Goal: Register for event/course

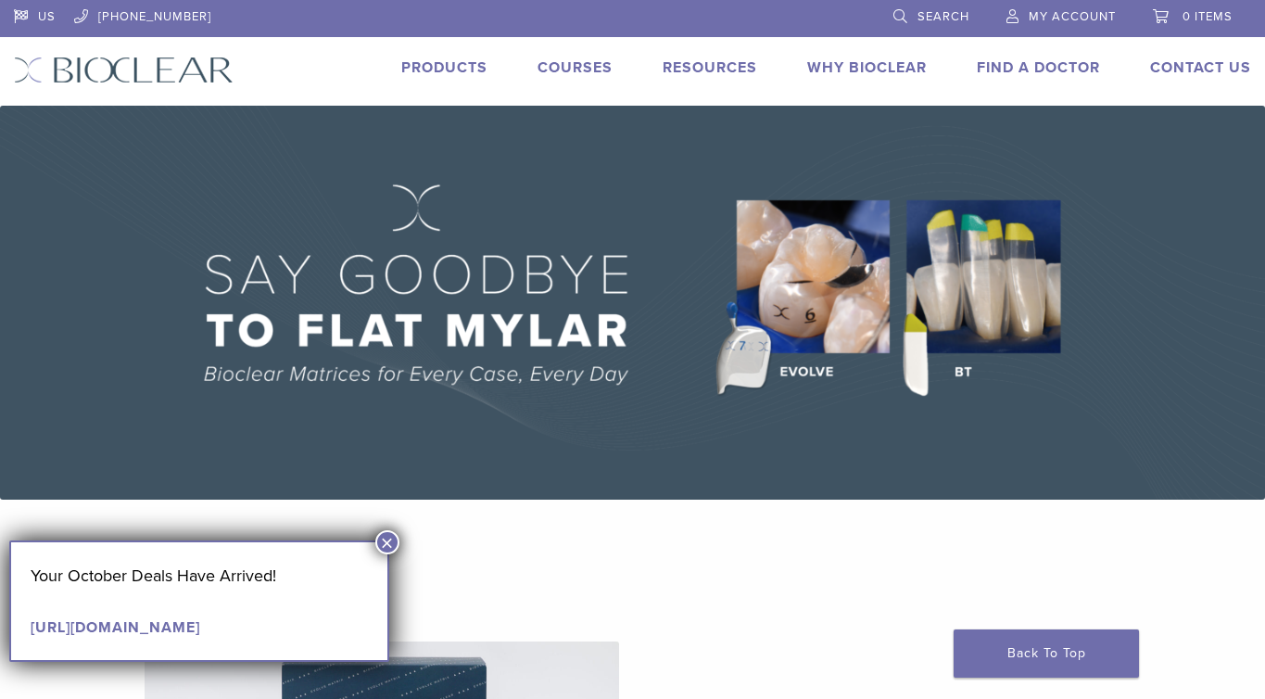
click at [384, 534] on button "×" at bounding box center [387, 542] width 24 height 24
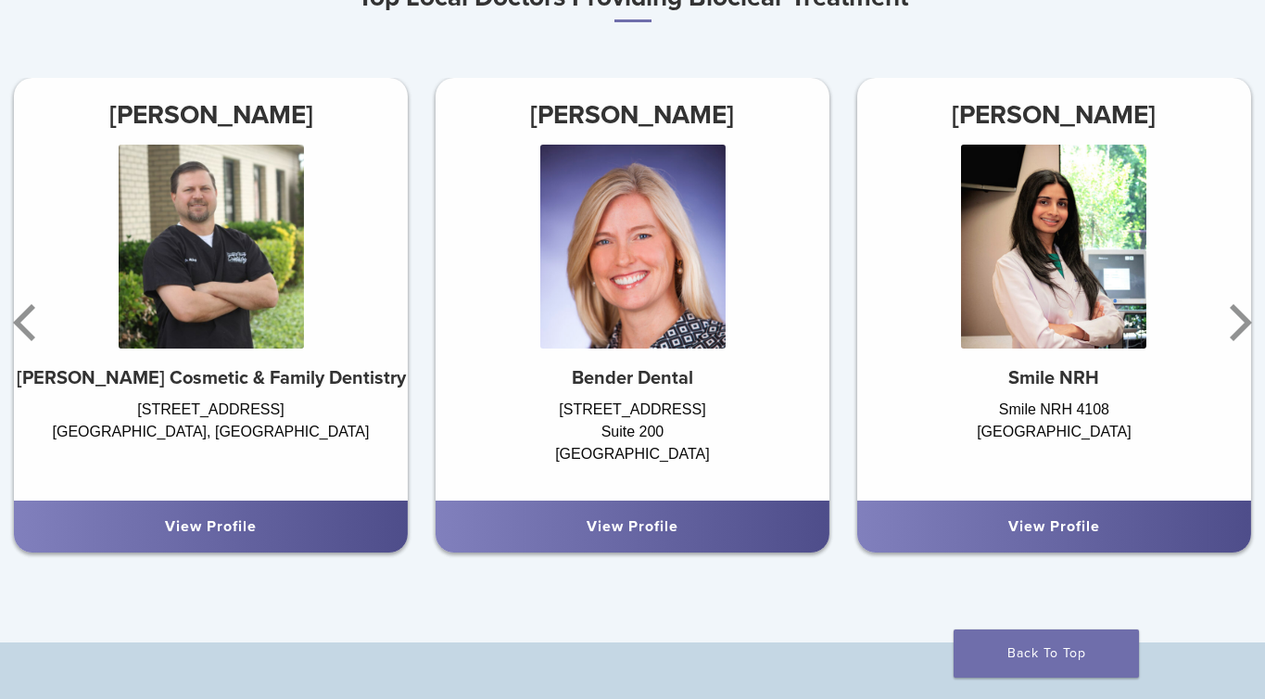
scroll to position [1098, 0]
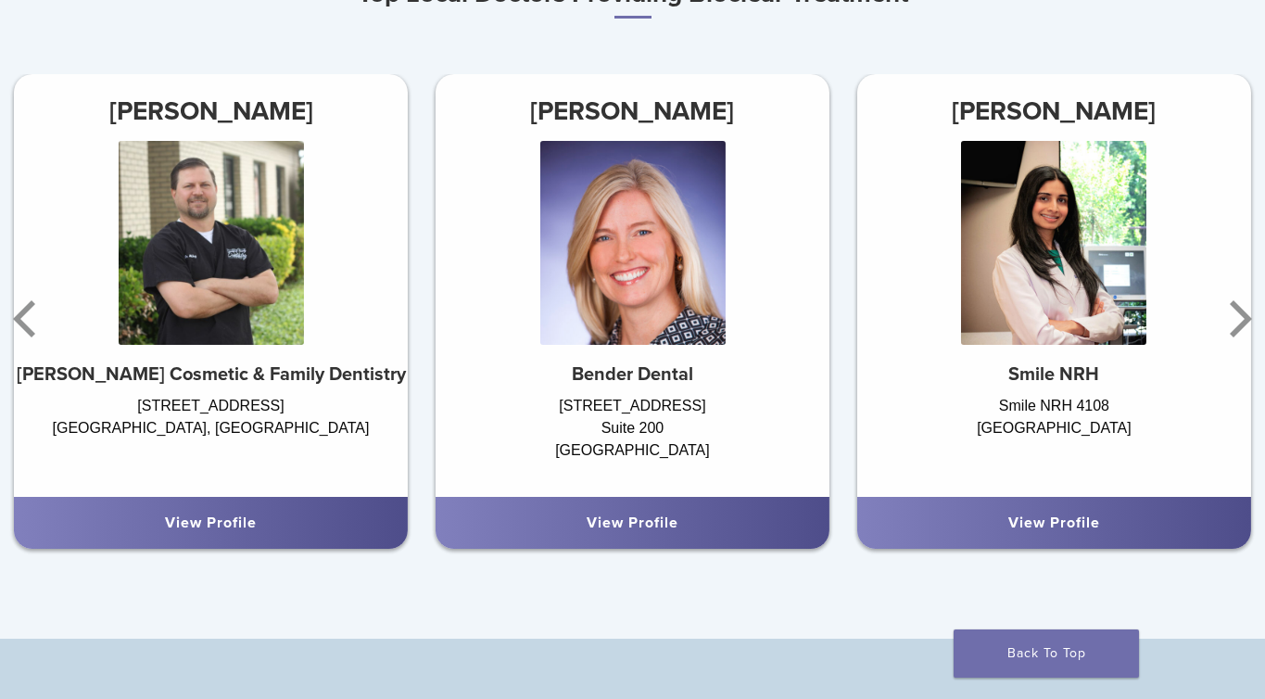
click at [1011, 296] on img at bounding box center [1053, 243] width 185 height 204
click at [1239, 330] on icon "Next" at bounding box center [1240, 318] width 22 height 37
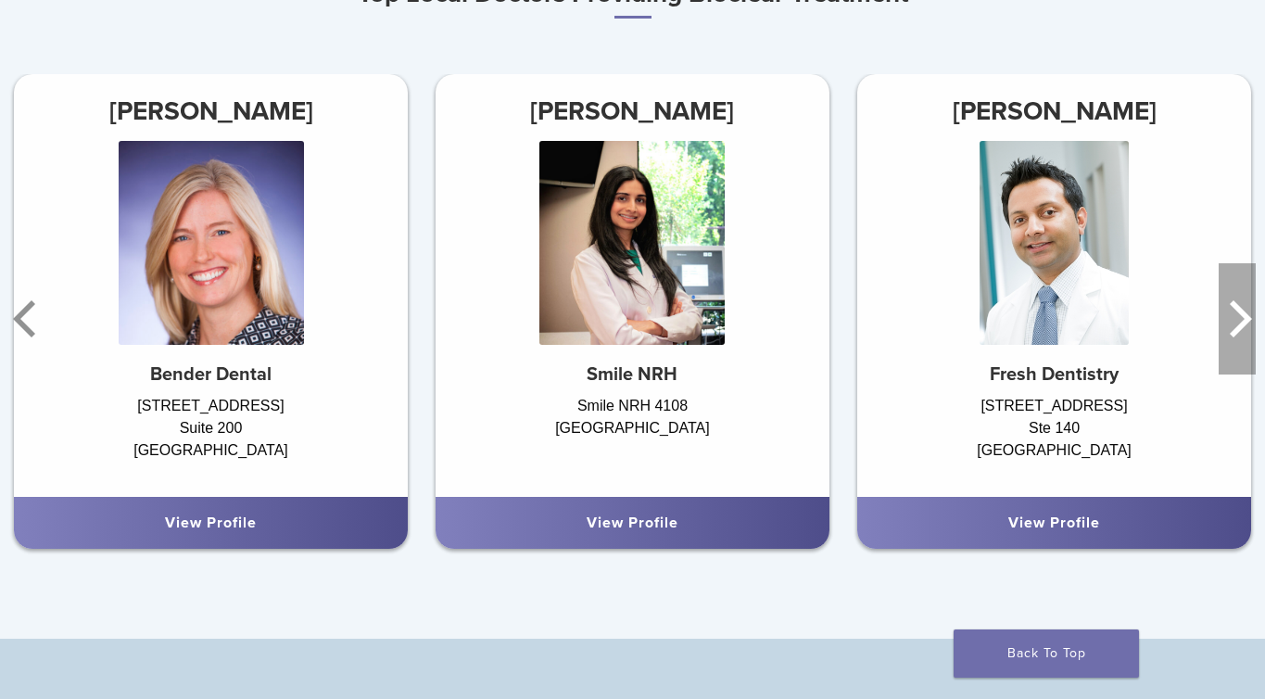
click at [1239, 330] on icon "Next" at bounding box center [1240, 318] width 22 height 37
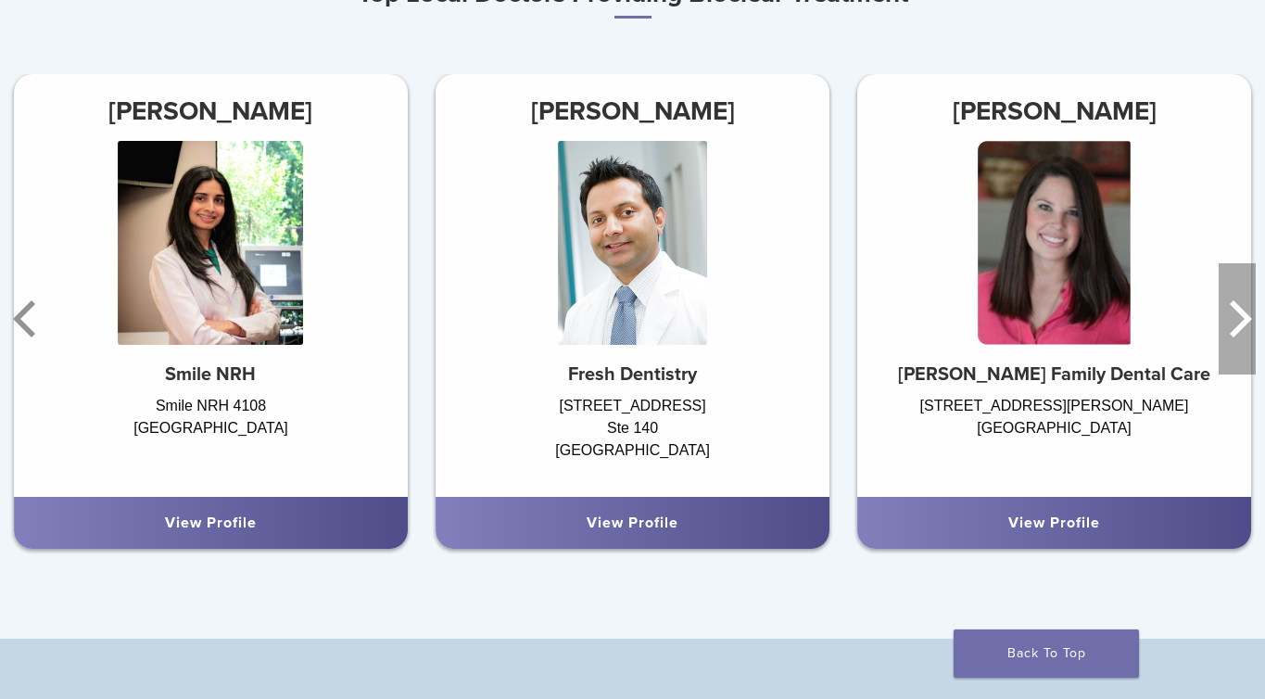
click at [1239, 330] on icon "Next" at bounding box center [1240, 318] width 22 height 37
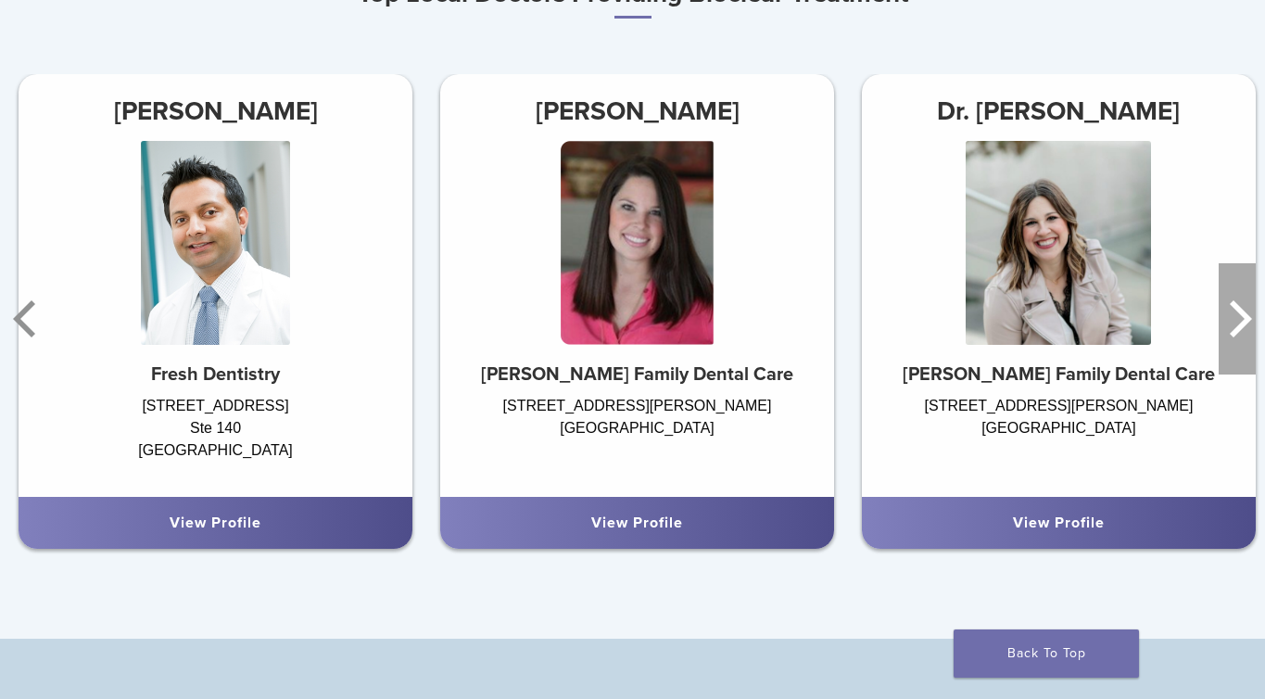
click at [1239, 330] on icon "Next" at bounding box center [1240, 318] width 22 height 37
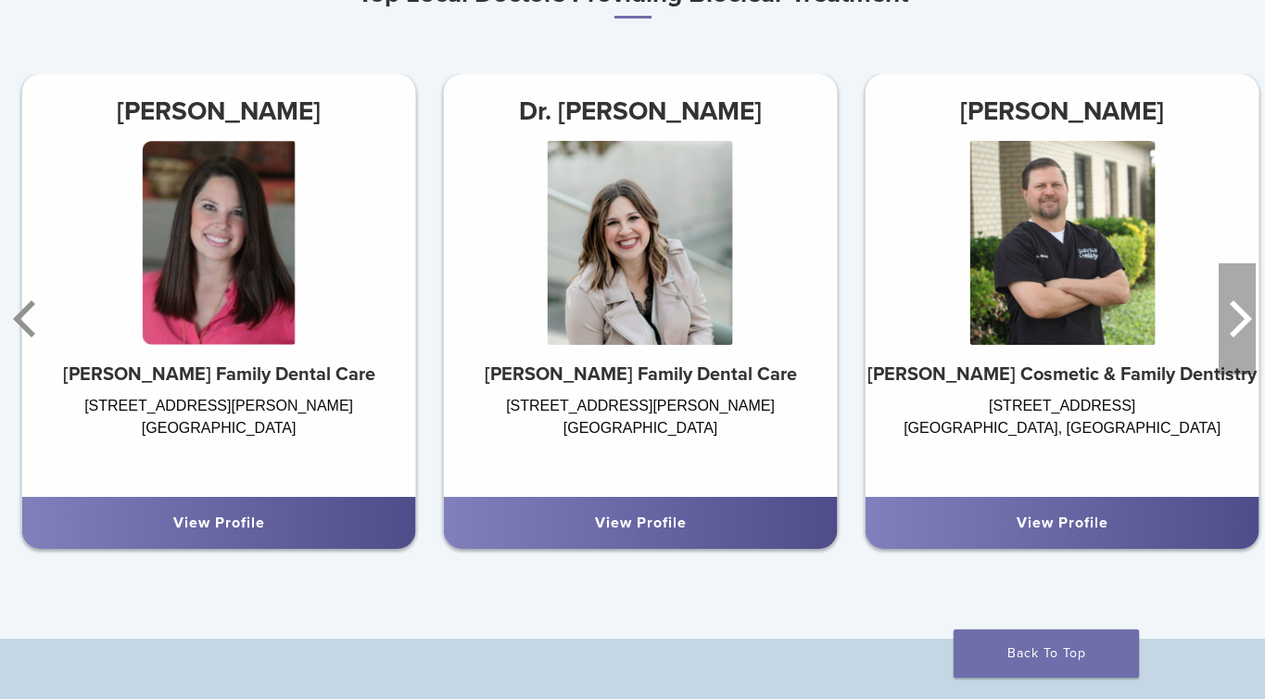
click at [1239, 330] on icon "Next" at bounding box center [1240, 318] width 22 height 37
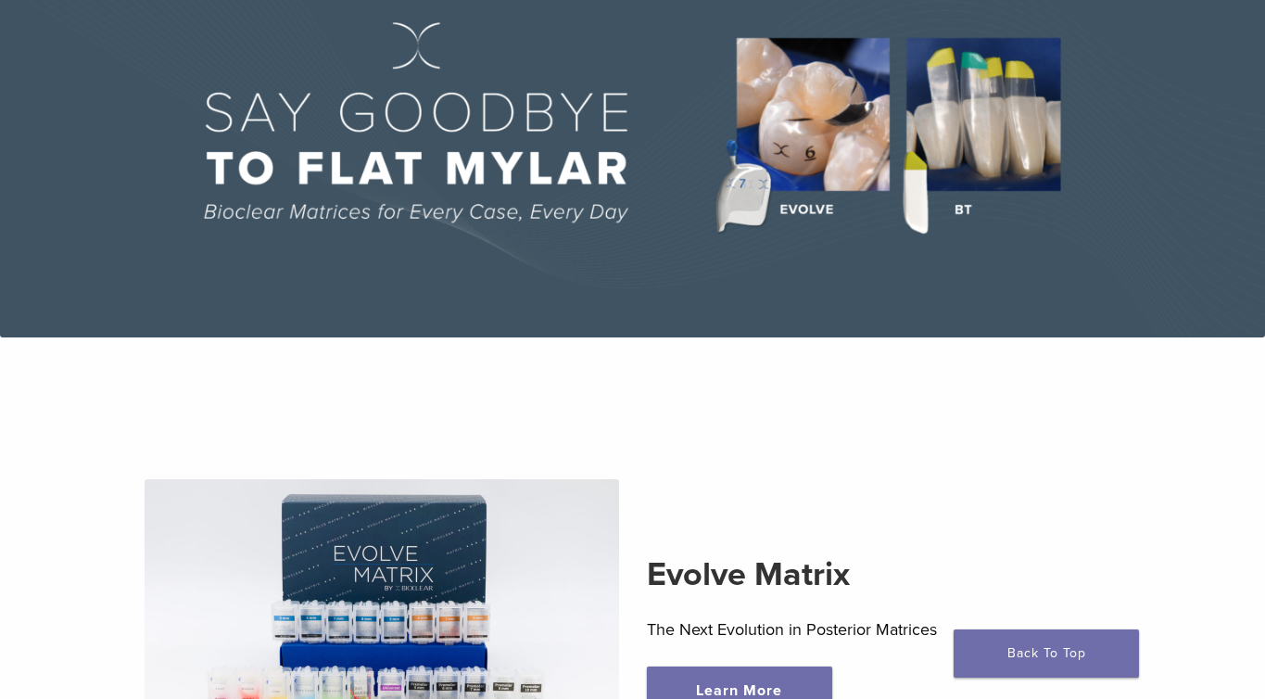
scroll to position [0, 0]
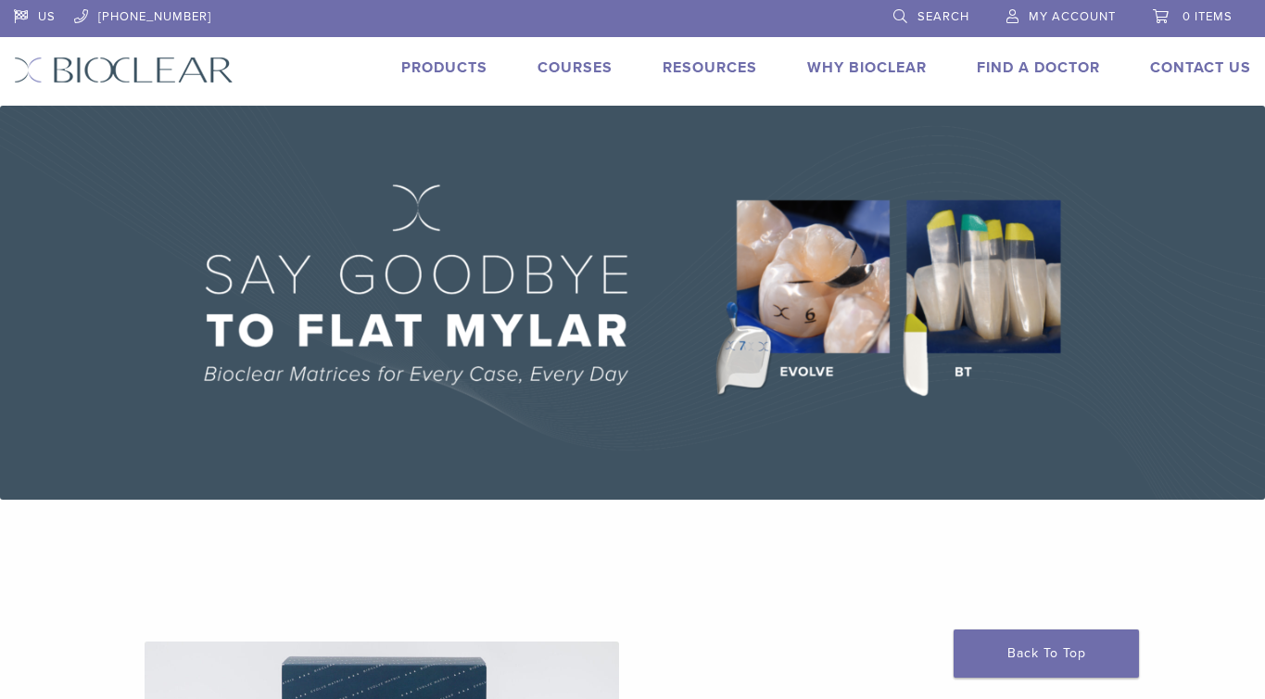
click at [585, 71] on link "Courses" at bounding box center [574, 67] width 75 height 19
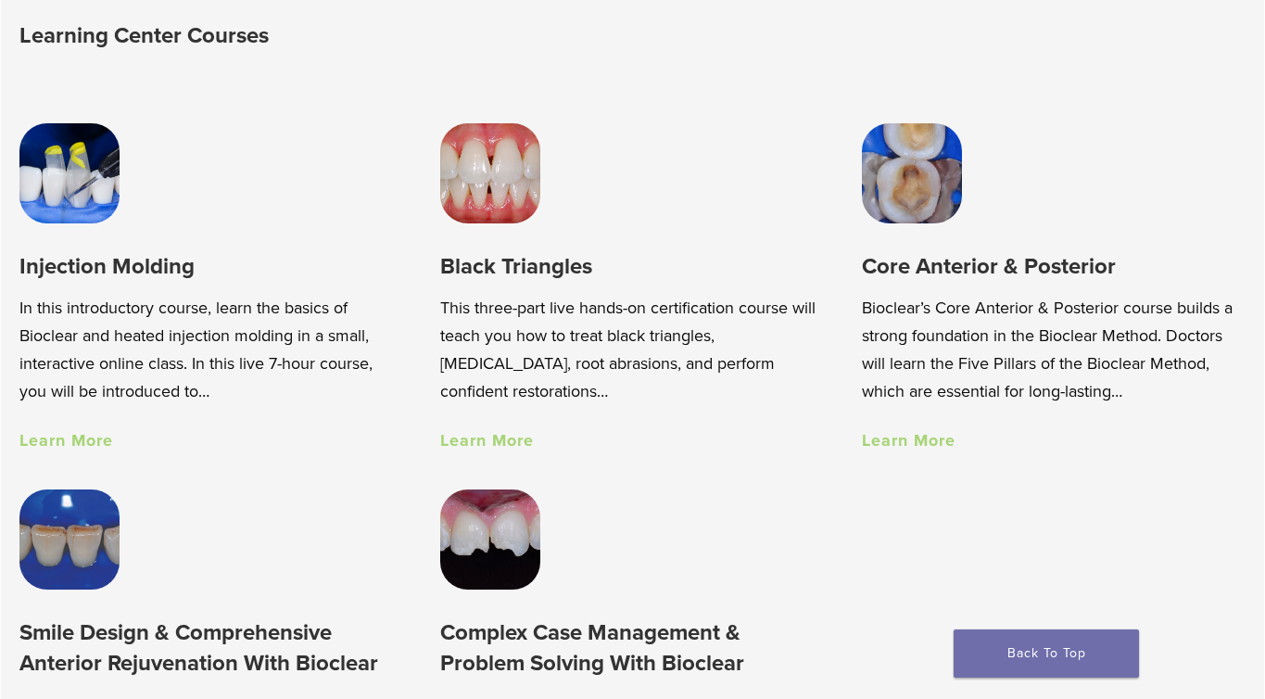
scroll to position [1203, 0]
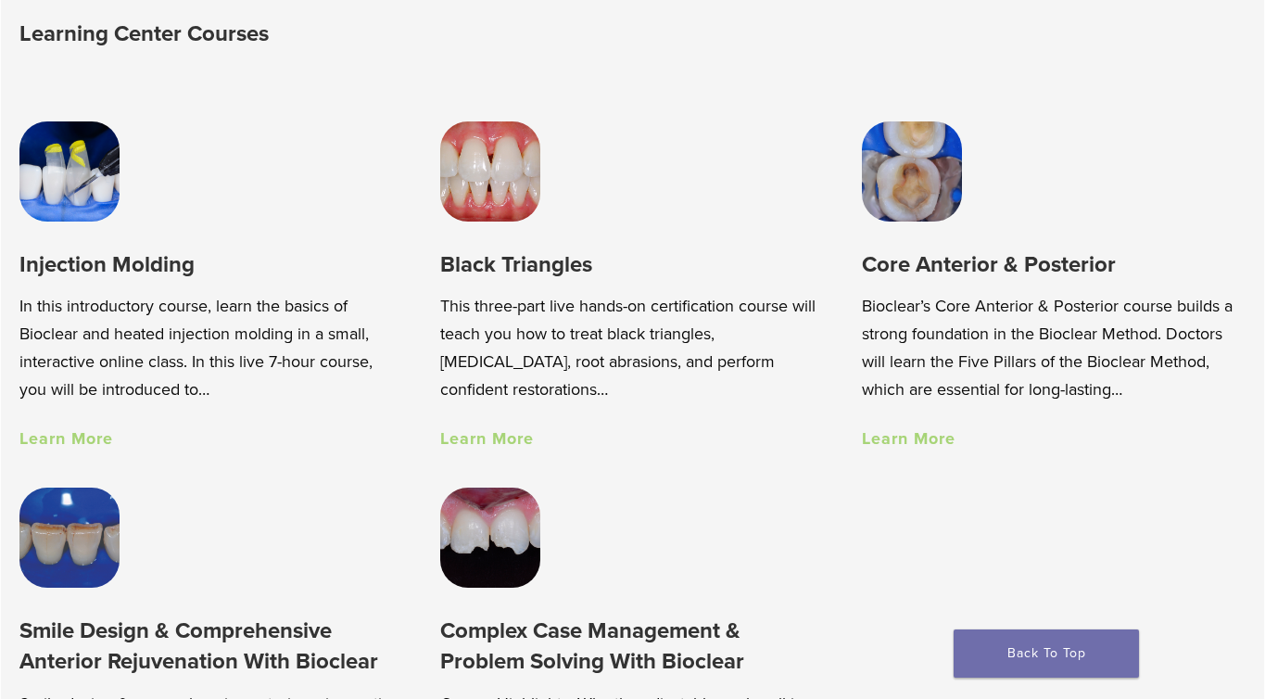
click at [61, 443] on link "Learn More" at bounding box center [66, 438] width 94 height 20
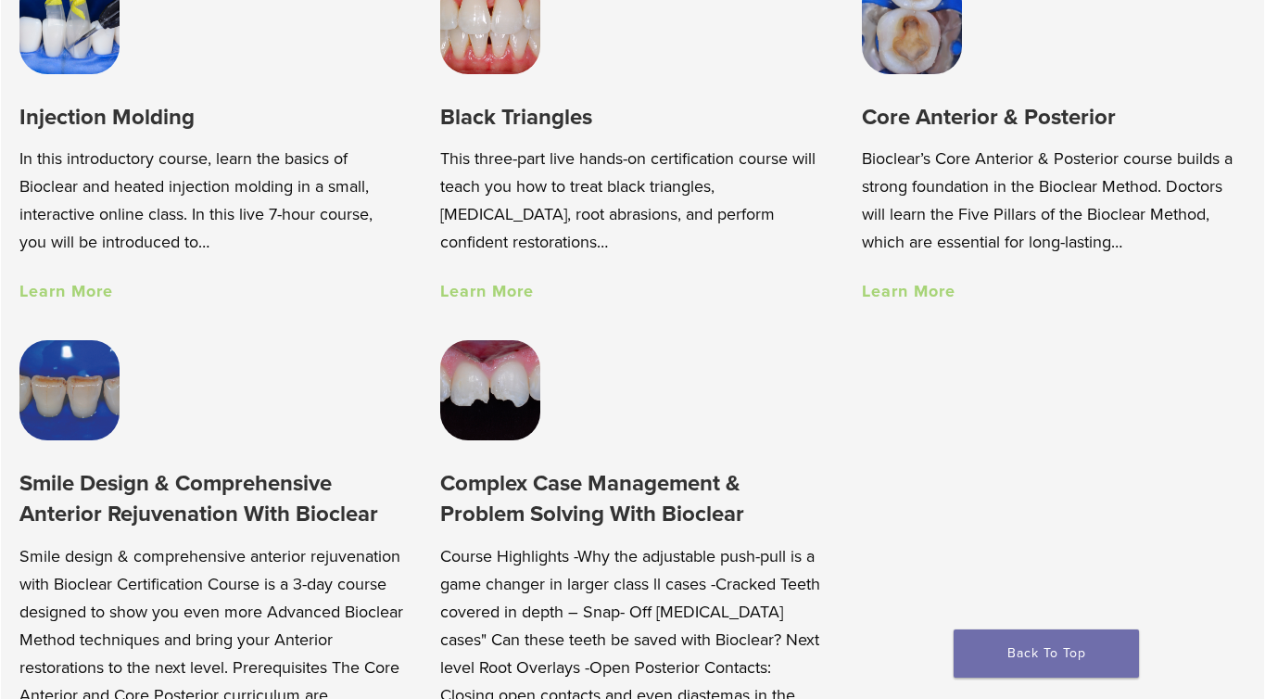
scroll to position [1354, 0]
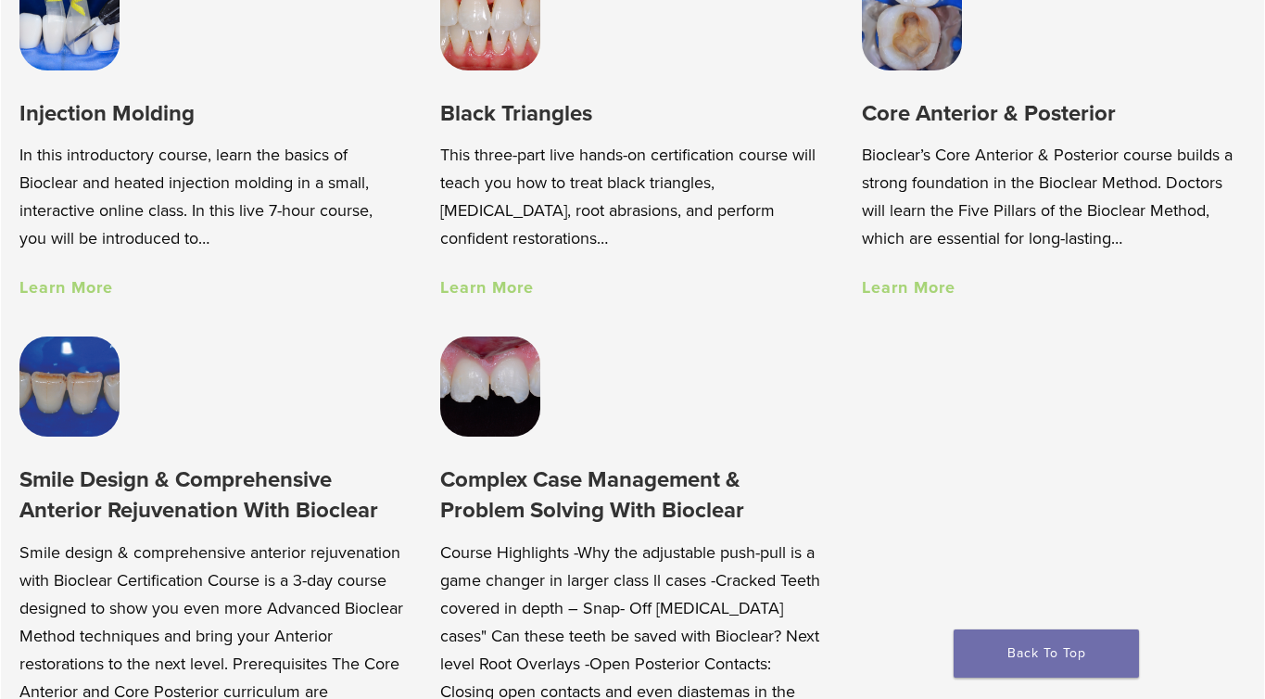
click at [469, 291] on link "Learn More" at bounding box center [487, 287] width 94 height 20
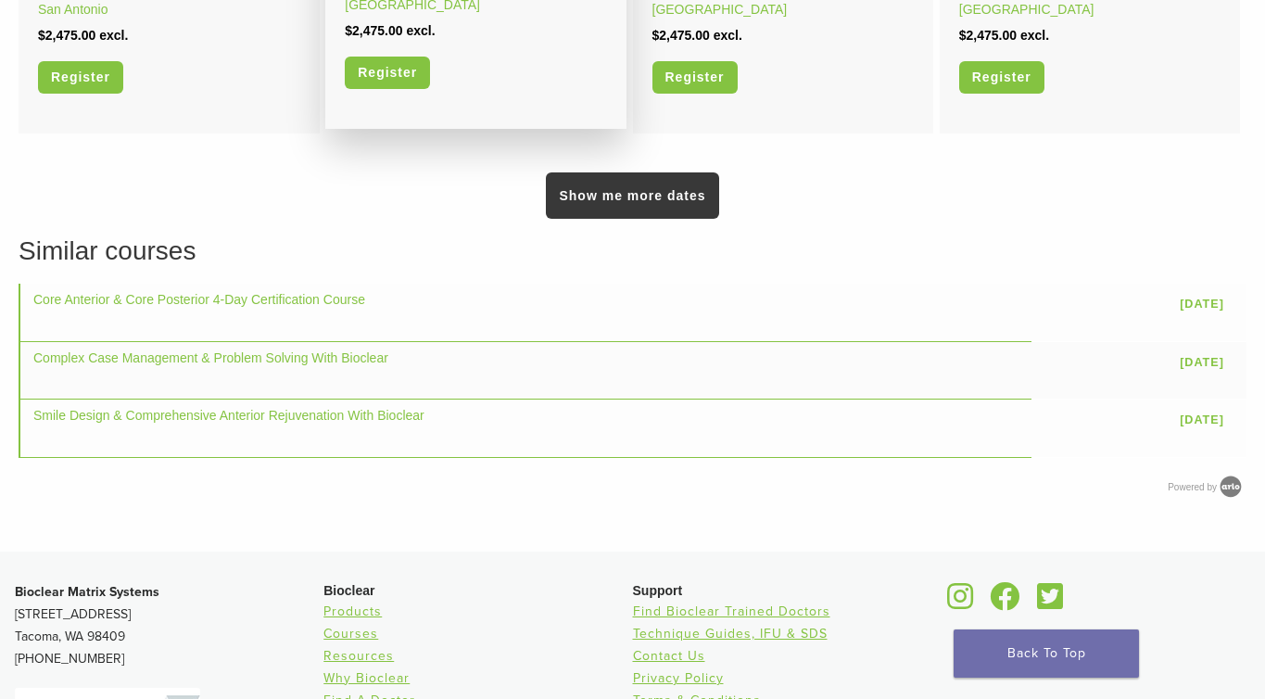
scroll to position [1421, 0]
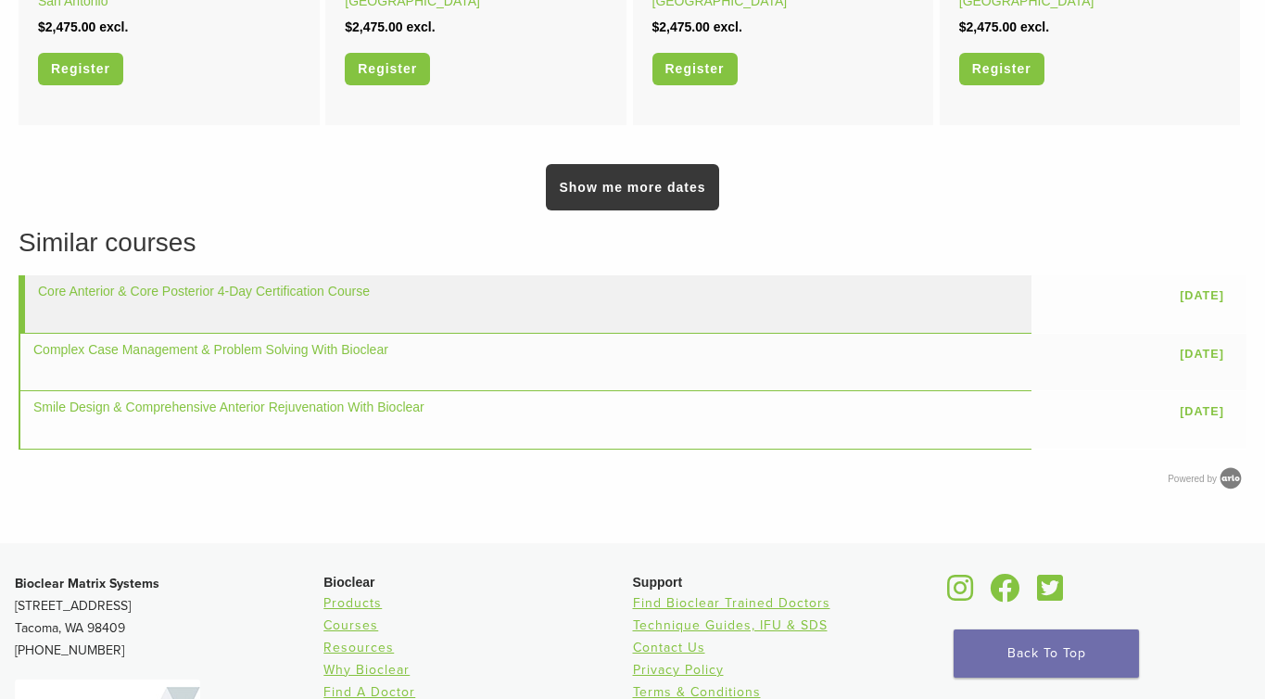
click at [441, 296] on td "Core Anterior & Core Posterior 4-Day Certification Course" at bounding box center [525, 303] width 1013 height 57
click at [358, 289] on link "Core Anterior & Core Posterior 4-Day Certification Course" at bounding box center [204, 290] width 332 height 15
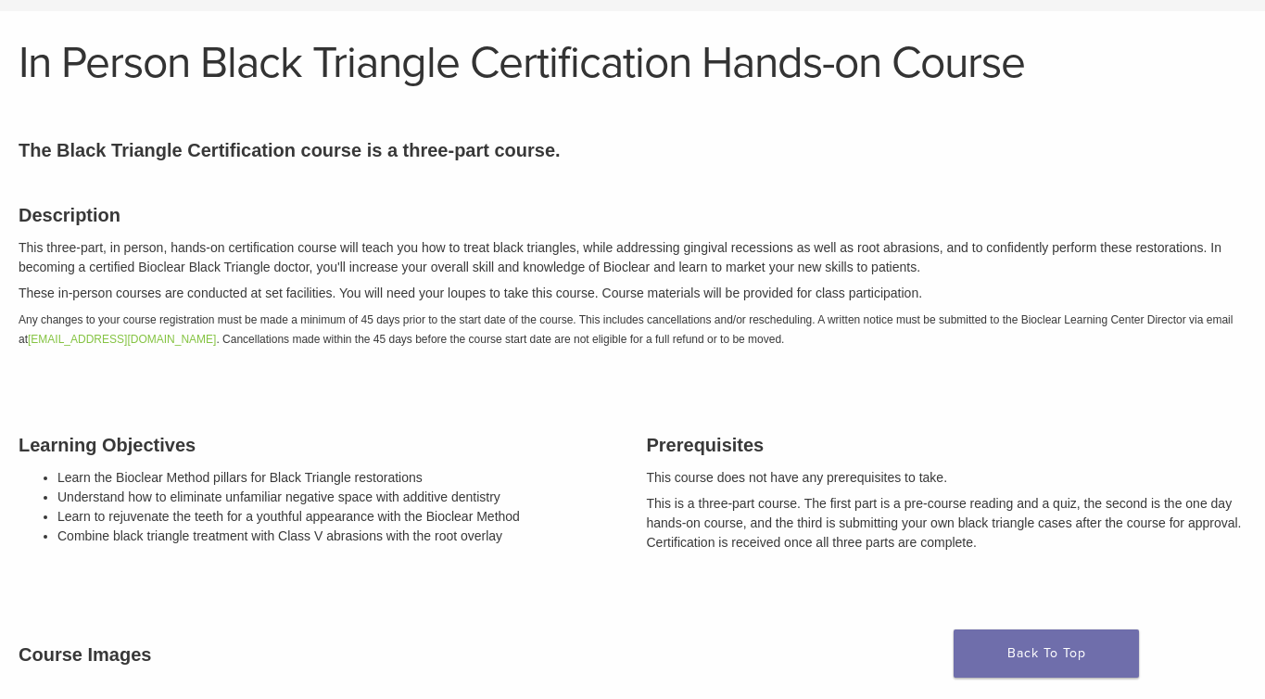
scroll to position [0, 0]
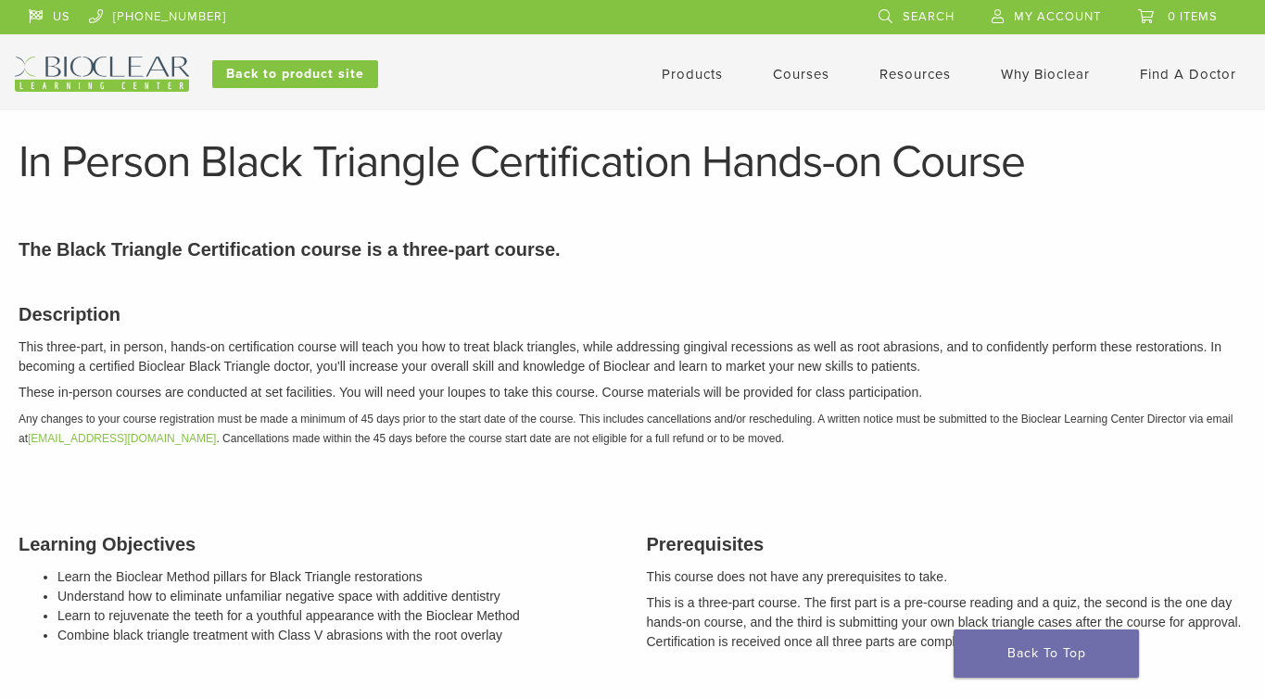
click at [787, 70] on link "Courses" at bounding box center [801, 74] width 57 height 17
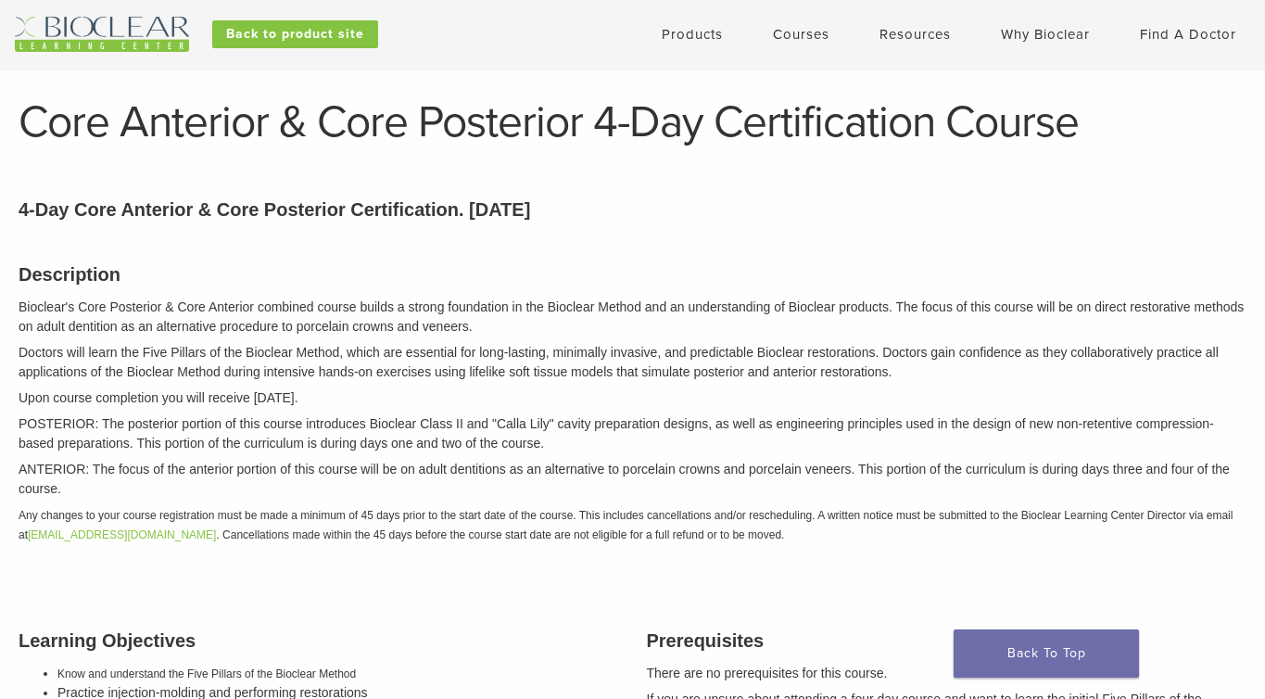
scroll to position [39, 0]
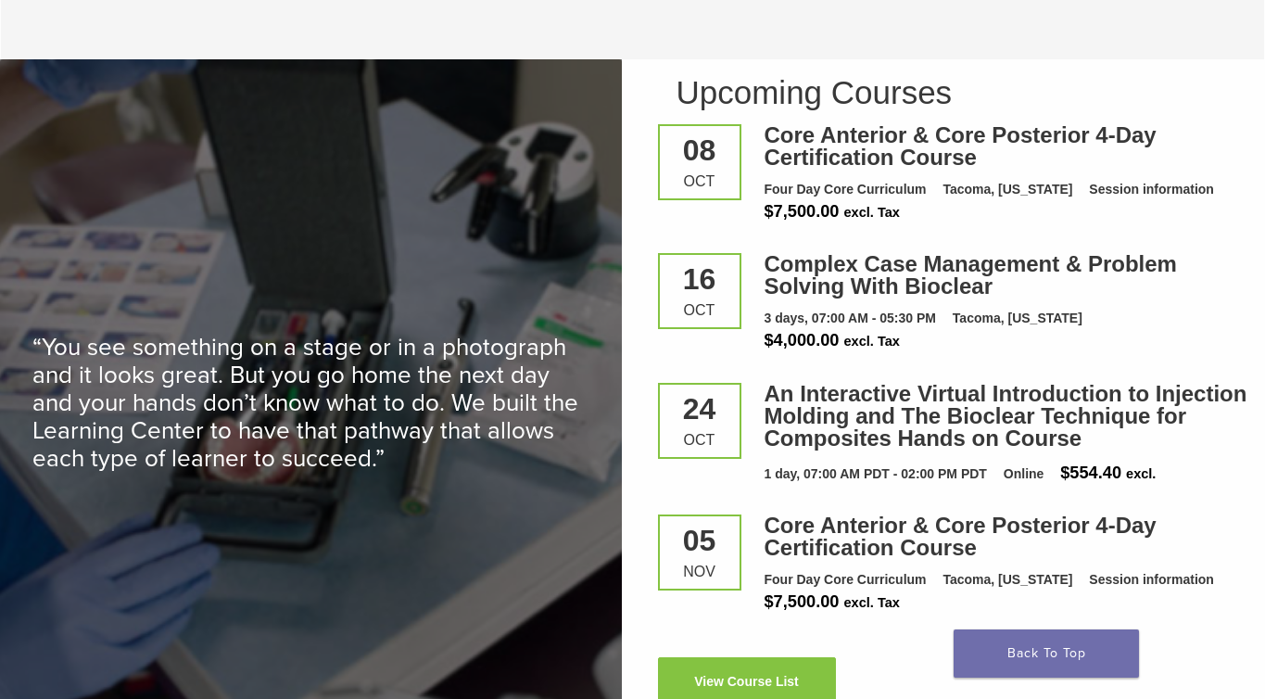
scroll to position [2387, 0]
